Goal: Transaction & Acquisition: Purchase product/service

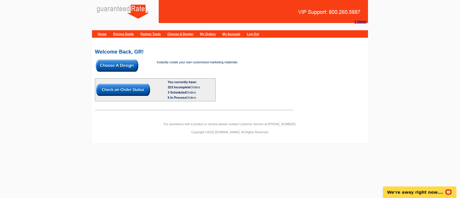
click at [117, 64] on img at bounding box center [117, 65] width 43 height 12
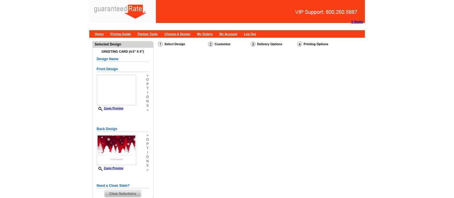
select select "5"
select select "11"
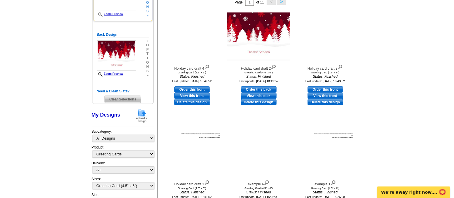
scroll to position [116, 0]
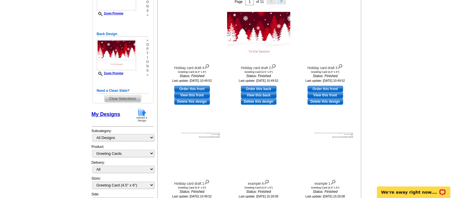
click at [118, 103] on div "Selected Design Greeting Card (4.5" x 6") Design Name Front Design Zoom Preview…" at bounding box center [122, 77] width 65 height 264
click at [120, 99] on span "Clear Selections" at bounding box center [123, 98] width 36 height 7
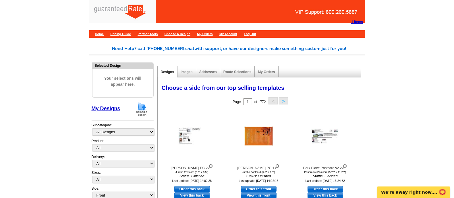
click at [126, 101] on div "Selected Design Your selections will appear here. My Designs Design Templates I…" at bounding box center [122, 132] width 65 height 142
click at [137, 109] on img at bounding box center [141, 109] width 15 height 15
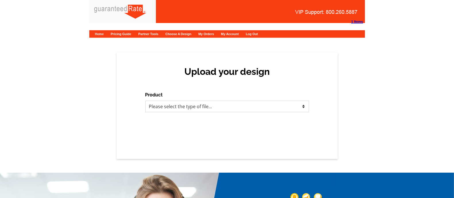
click at [192, 107] on select "Please select the type of file... Postcards Calendars Business Cards Letters an…" at bounding box center [227, 106] width 164 height 11
select select "3"
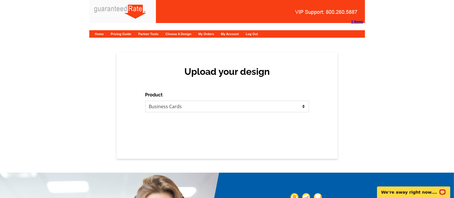
click at [145, 101] on select "Please select the type of file... Postcards Calendars Business Cards Letters an…" at bounding box center [227, 106] width 164 height 11
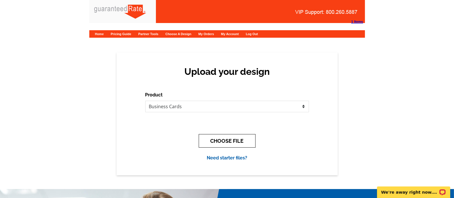
click at [219, 142] on button "CHOOSE FILE" at bounding box center [227, 141] width 57 height 14
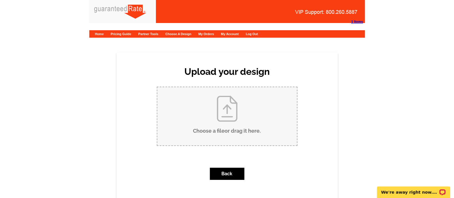
click at [219, 128] on input "Choose a file or drag it here ." at bounding box center [227, 116] width 140 height 58
type input "C:\fakepath\A.Schmidt Business cards.pdf"
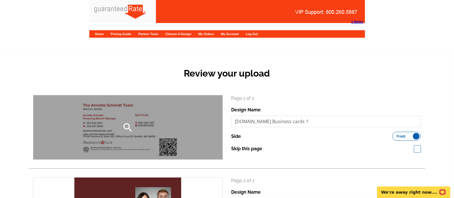
click at [119, 128] on div "search" at bounding box center [127, 127] width 189 height 64
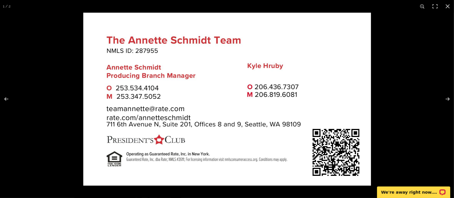
click at [119, 128] on img at bounding box center [227, 99] width 288 height 173
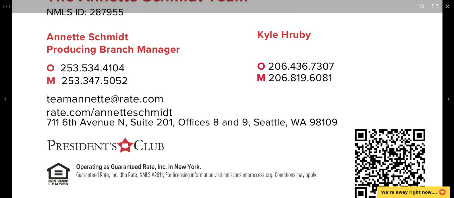
click at [119, 128] on img at bounding box center [227, 84] width 431 height 259
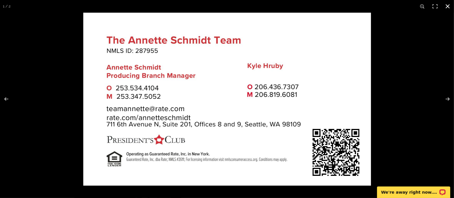
click at [426, 45] on div at bounding box center [310, 112] width 454 height 198
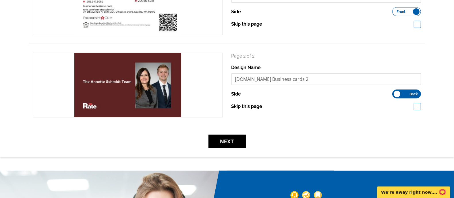
scroll to position [125, 0]
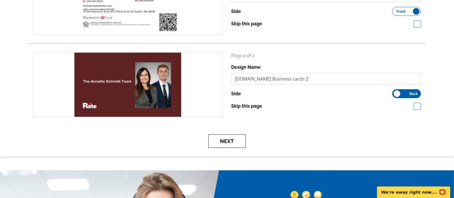
click at [245, 139] on button "Next" at bounding box center [227, 141] width 37 height 14
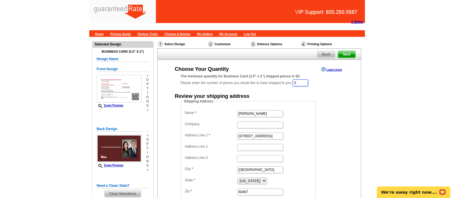
click at [299, 83] on input "0" at bounding box center [301, 82] width 16 height 7
type input "100"
click at [412, 83] on main "Need Help? call [PHONE_NUMBER], chat with support, or have our designers make s…" at bounding box center [227, 149] width 454 height 224
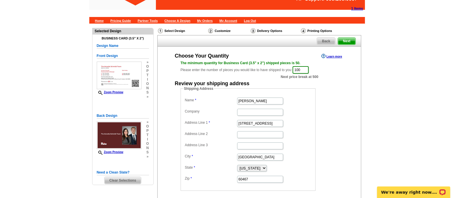
scroll to position [14, 0]
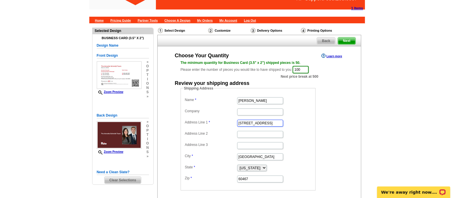
click at [256, 124] on input "[STREET_ADDRESS]" at bounding box center [260, 123] width 46 height 7
paste input "[STREET_ADDRESS][PERSON_NAME]"
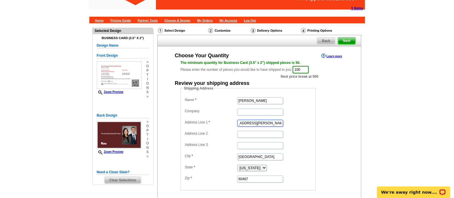
click at [275, 124] on input "[STREET_ADDRESS][PERSON_NAME]" at bounding box center [260, 123] width 46 height 7
click at [275, 124] on input "23216 125th St E, Buckley WA 98321" at bounding box center [260, 123] width 46 height 7
type input "23216 125th St E, Buckley WA"
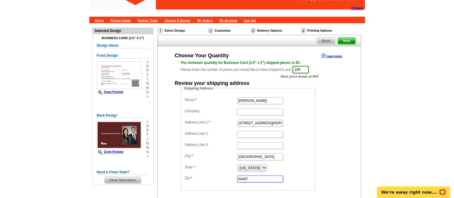
click at [255, 178] on input "60467" at bounding box center [260, 178] width 46 height 7
paste input "98321"
type input "98321"
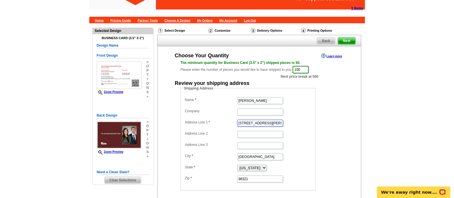
click at [269, 120] on input "23216 125th St E, Buckley WA" at bounding box center [260, 123] width 46 height 7
type input "23216 125th St E, WA"
click at [245, 155] on input "Orland Park" at bounding box center [260, 156] width 46 height 7
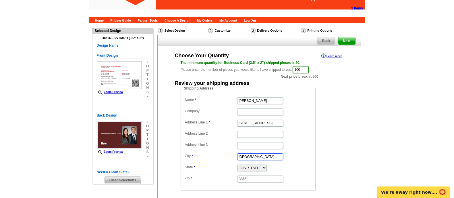
click at [245, 155] on input "Orland Park" at bounding box center [260, 156] width 46 height 7
paste input "Buckley"
type input "Buckley"
click at [277, 120] on input "23216 125th St E, WA" at bounding box center [260, 123] width 46 height 7
type input "23216 125th St E"
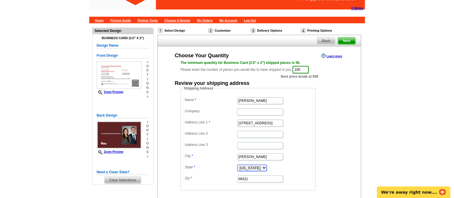
click at [249, 169] on select "Alabama Alaska Arizona Arkansas California Colorado Connecticut District of Col…" at bounding box center [252, 167] width 30 height 7
select select "WA"
click at [237, 164] on select "Alabama Alaska Arizona Arkansas California Colorado Connecticut District of Col…" at bounding box center [252, 167] width 30 height 7
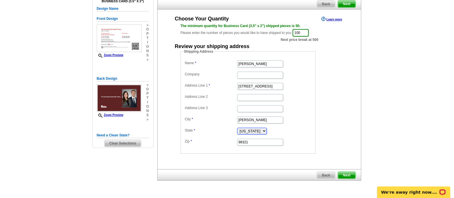
scroll to position [51, 0]
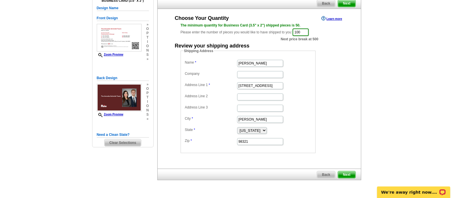
click at [351, 171] on link "Next" at bounding box center [347, 174] width 18 height 7
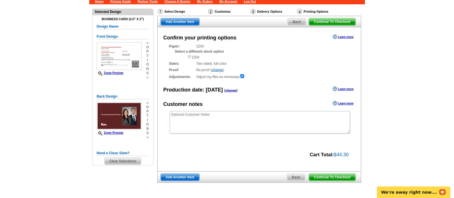
scroll to position [47, 0]
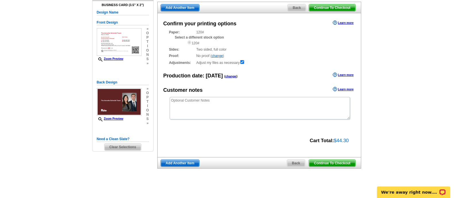
click at [325, 159] on div "Continue To Checkout Back Add Another Item" at bounding box center [259, 162] width 204 height 11
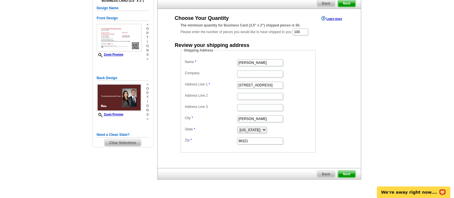
click at [43, 152] on main "Need Help? call [PHONE_NUMBER], chat with support, or have our designers make s…" at bounding box center [227, 97] width 454 height 223
click at [308, 30] on input "100" at bounding box center [301, 31] width 16 height 7
type input "200"
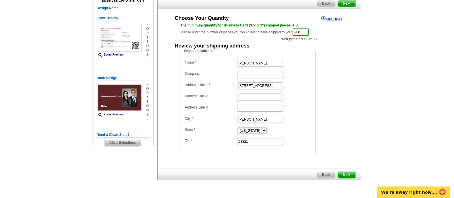
click at [348, 172] on span "Next" at bounding box center [346, 174] width 17 height 7
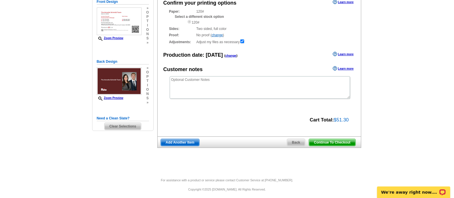
scroll to position [70, 0]
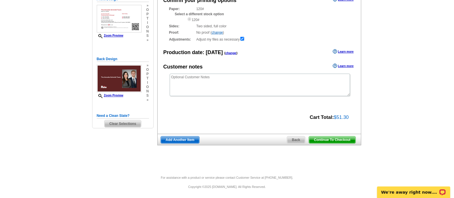
click at [348, 139] on span "Continue To Checkout" at bounding box center [332, 139] width 46 height 7
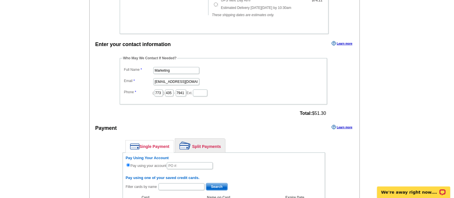
scroll to position [217, 0]
